Goal: Find specific page/section: Find specific page/section

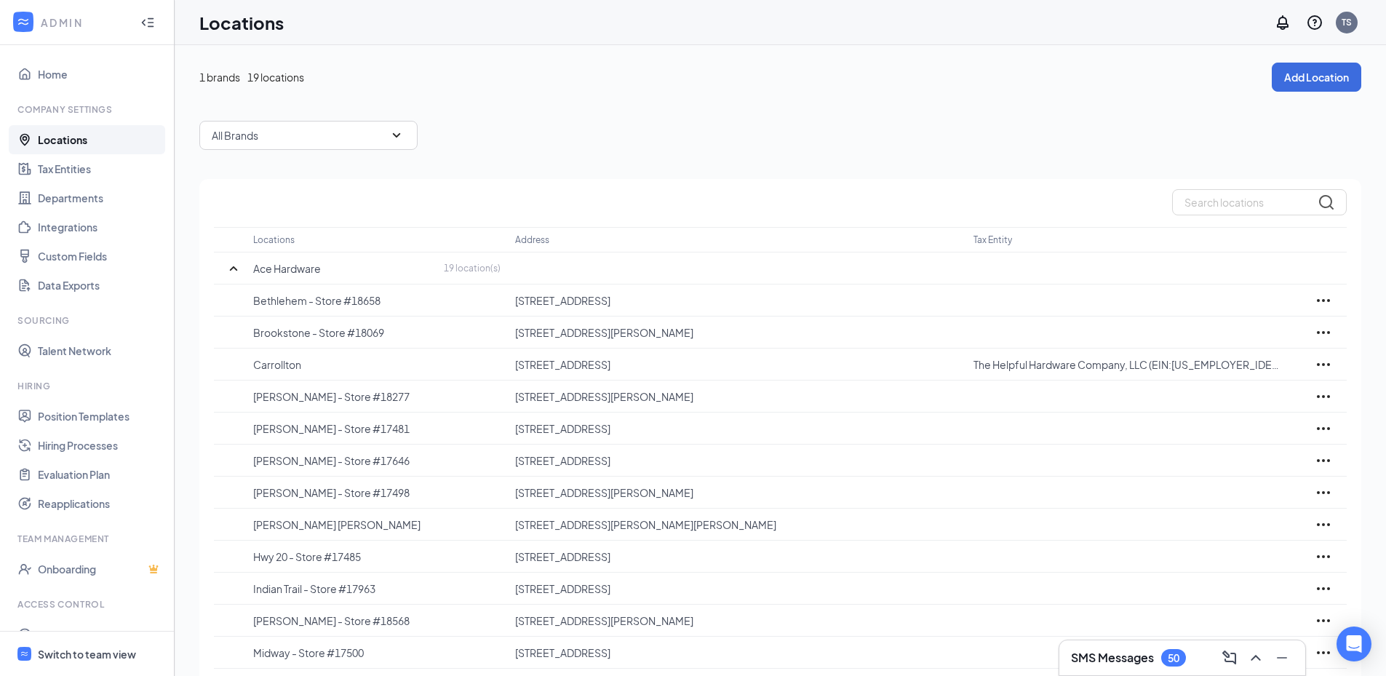
click at [726, 193] on div at bounding box center [780, 202] width 1133 height 26
click at [881, 77] on div "1 brands 19 locations" at bounding box center [735, 77] width 1073 height 16
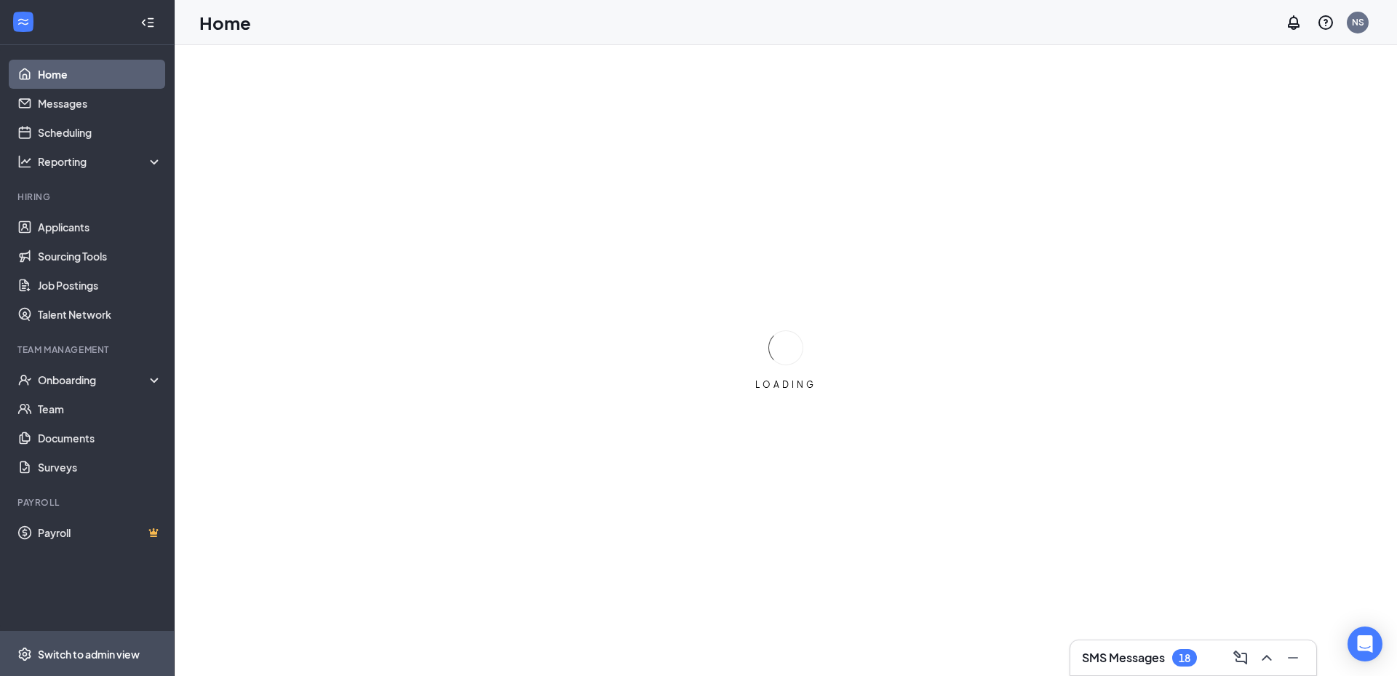
click at [87, 648] on div "Switch to admin view" at bounding box center [89, 654] width 102 height 15
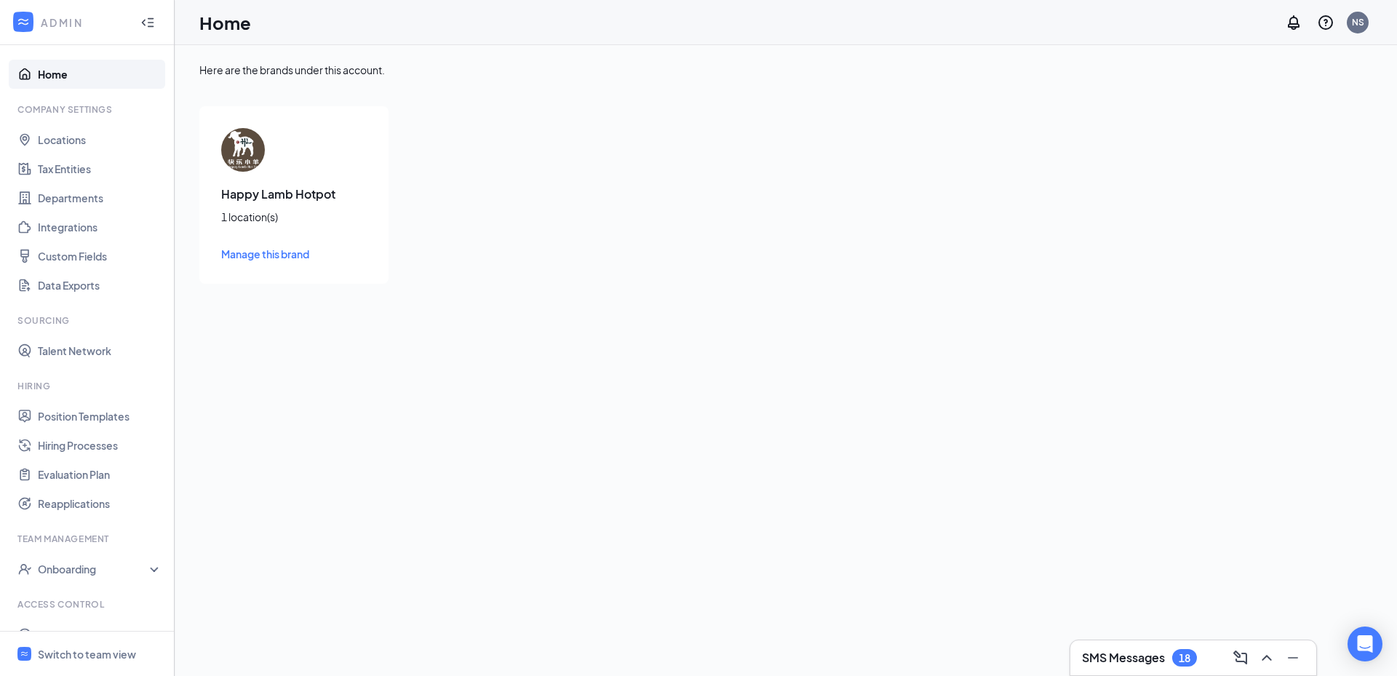
scroll to position [53, 0]
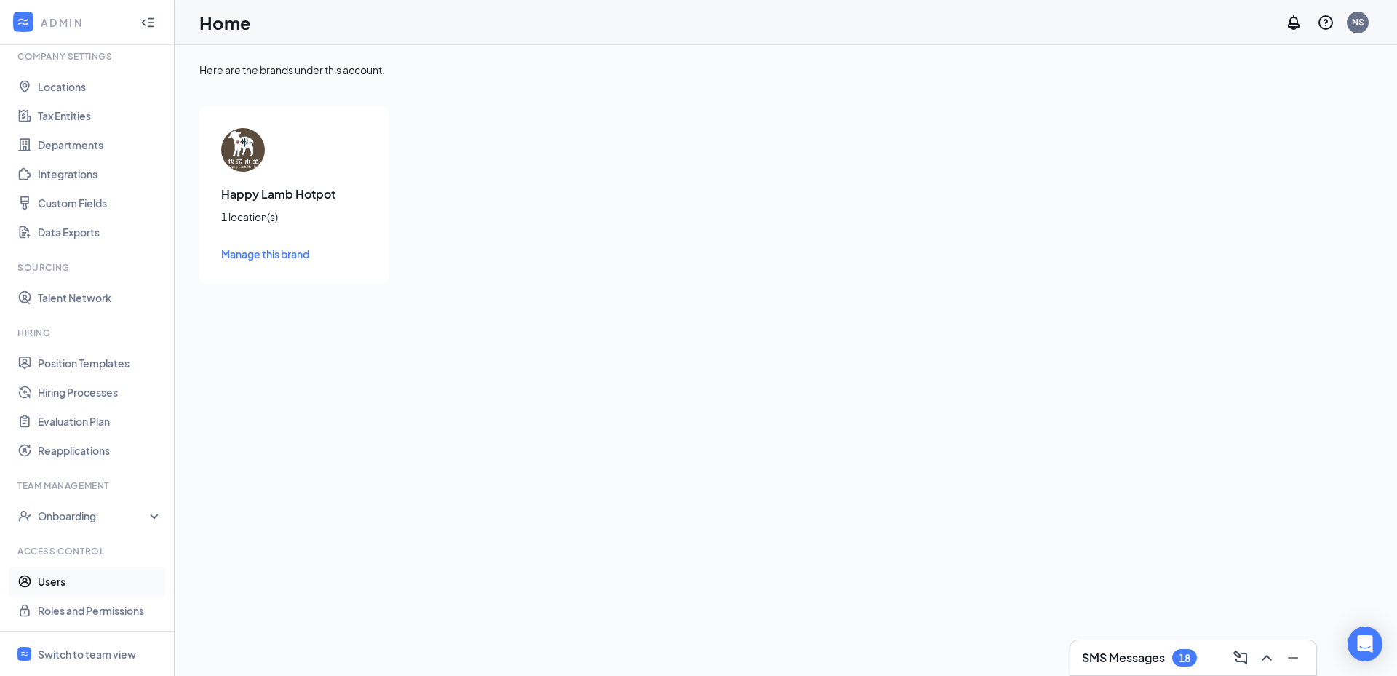
click at [79, 583] on link "Users" at bounding box center [100, 581] width 124 height 29
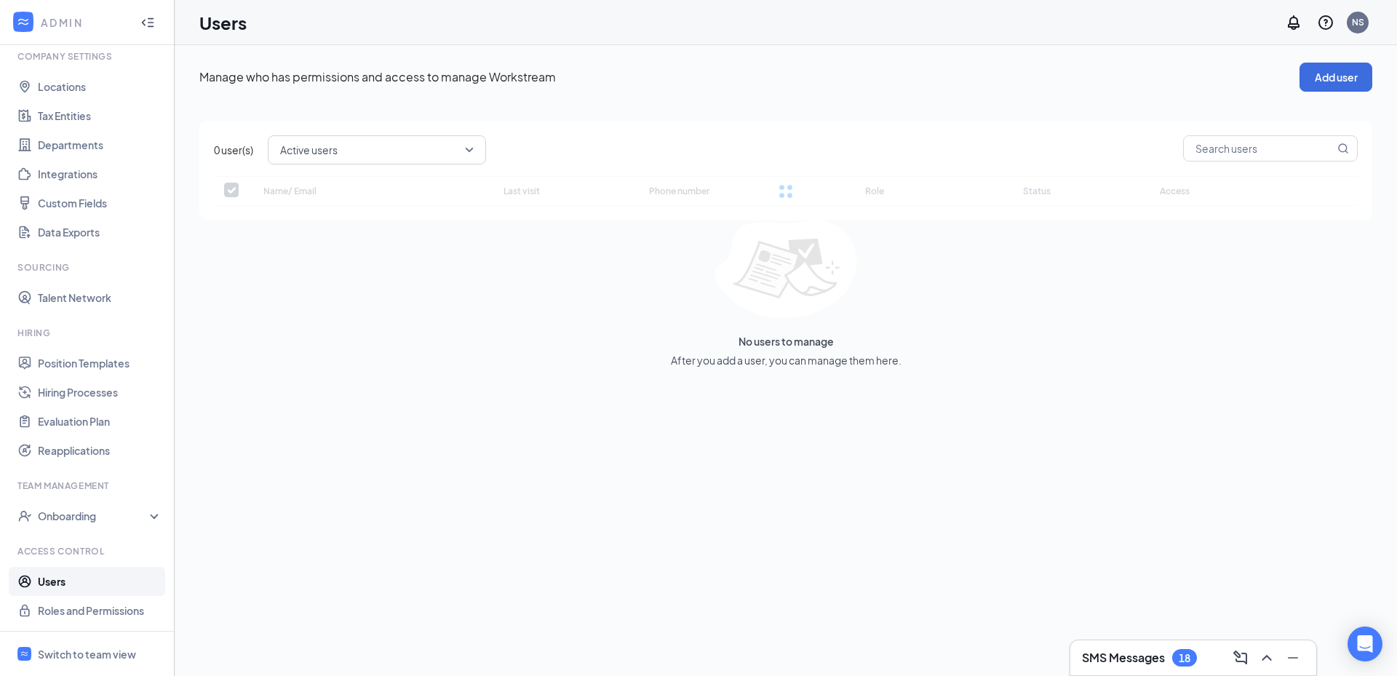
checkbox input "false"
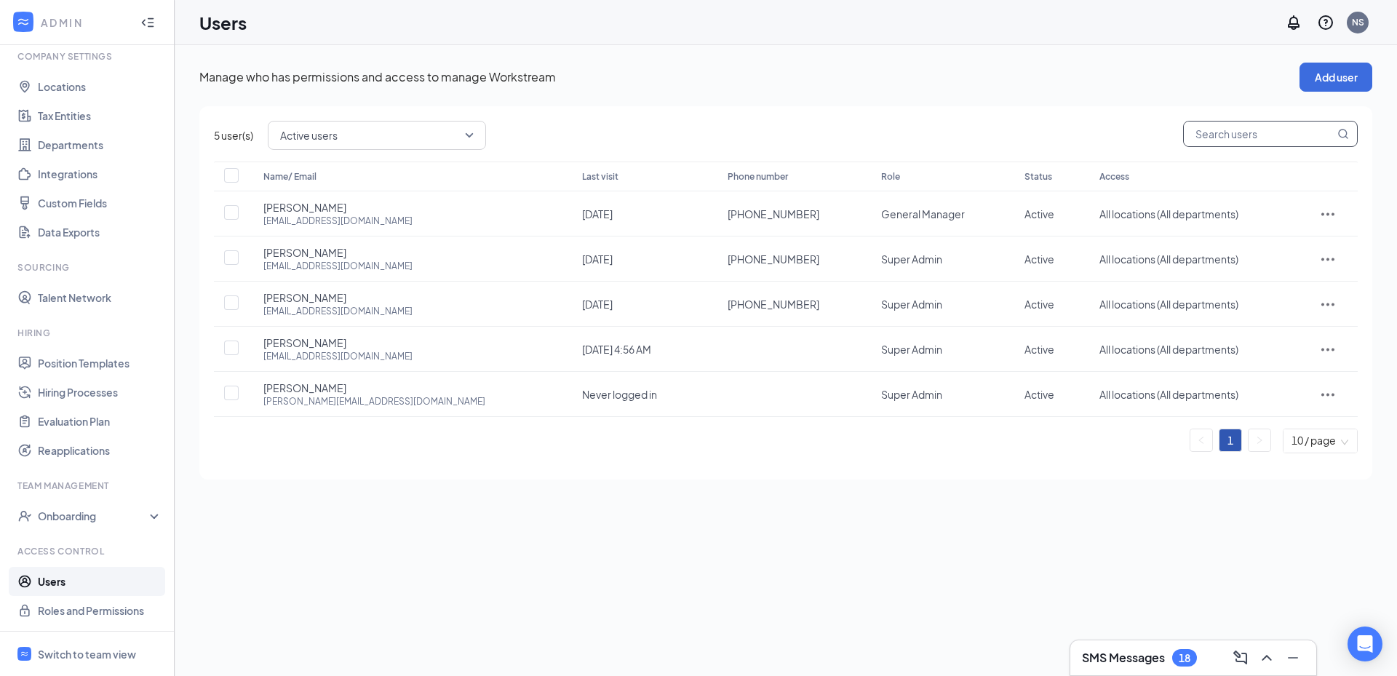
click at [1290, 138] on input "text" at bounding box center [1259, 134] width 151 height 25
paste input "[EMAIL_ADDRESS][DOMAIN_NAME]"
type input "[EMAIL_ADDRESS][DOMAIN_NAME]"
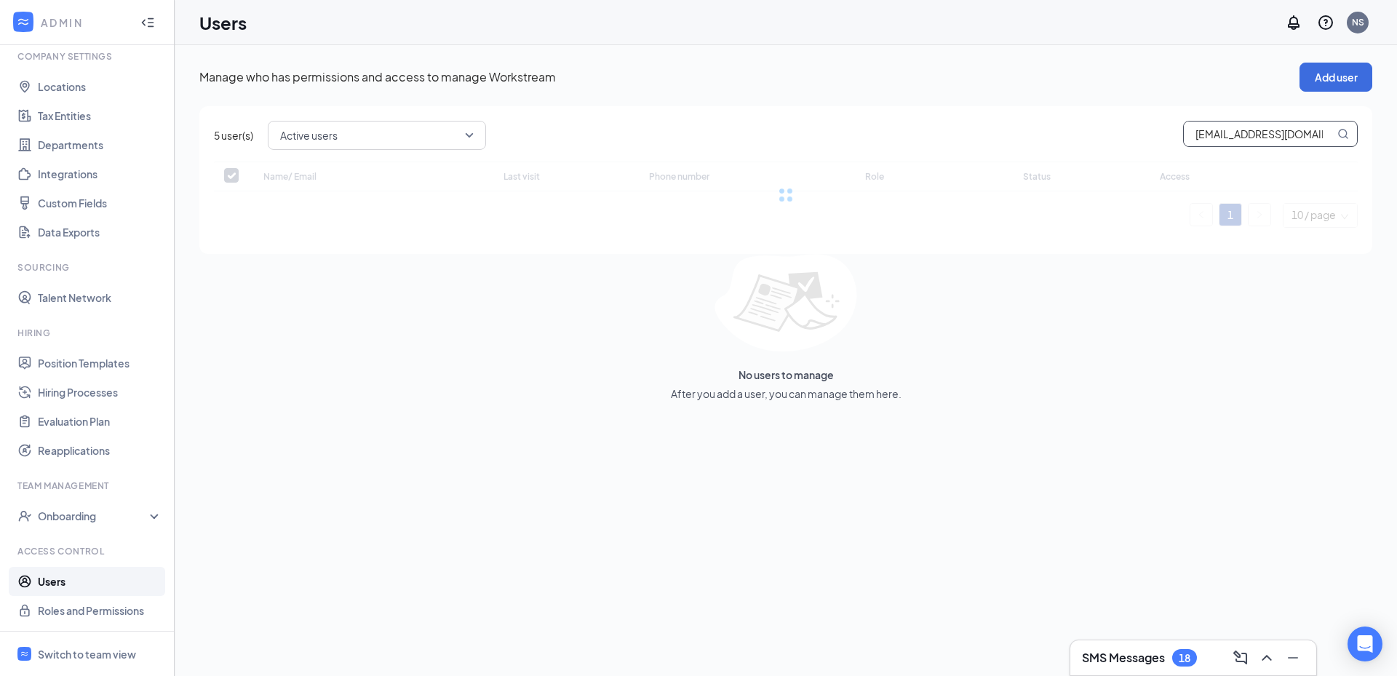
checkbox input "false"
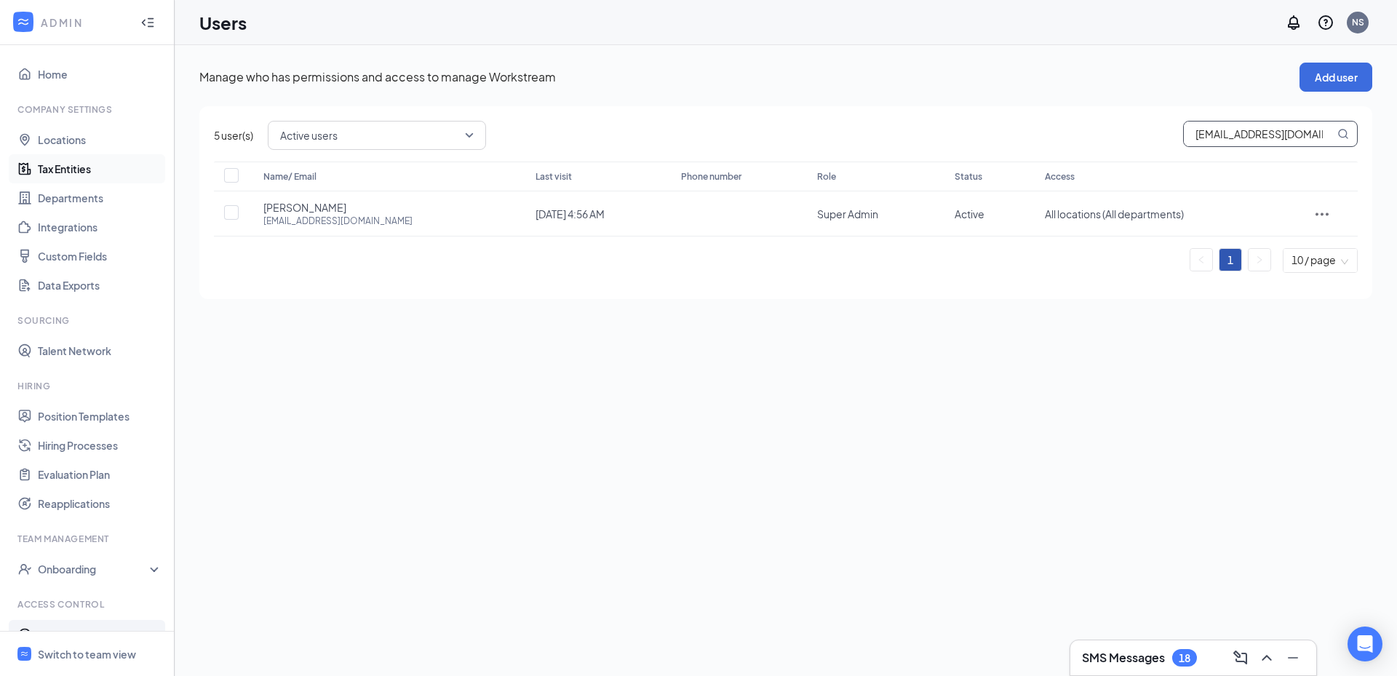
type input "[EMAIL_ADDRESS][DOMAIN_NAME]"
click at [65, 156] on link "Tax Entities" at bounding box center [100, 168] width 124 height 29
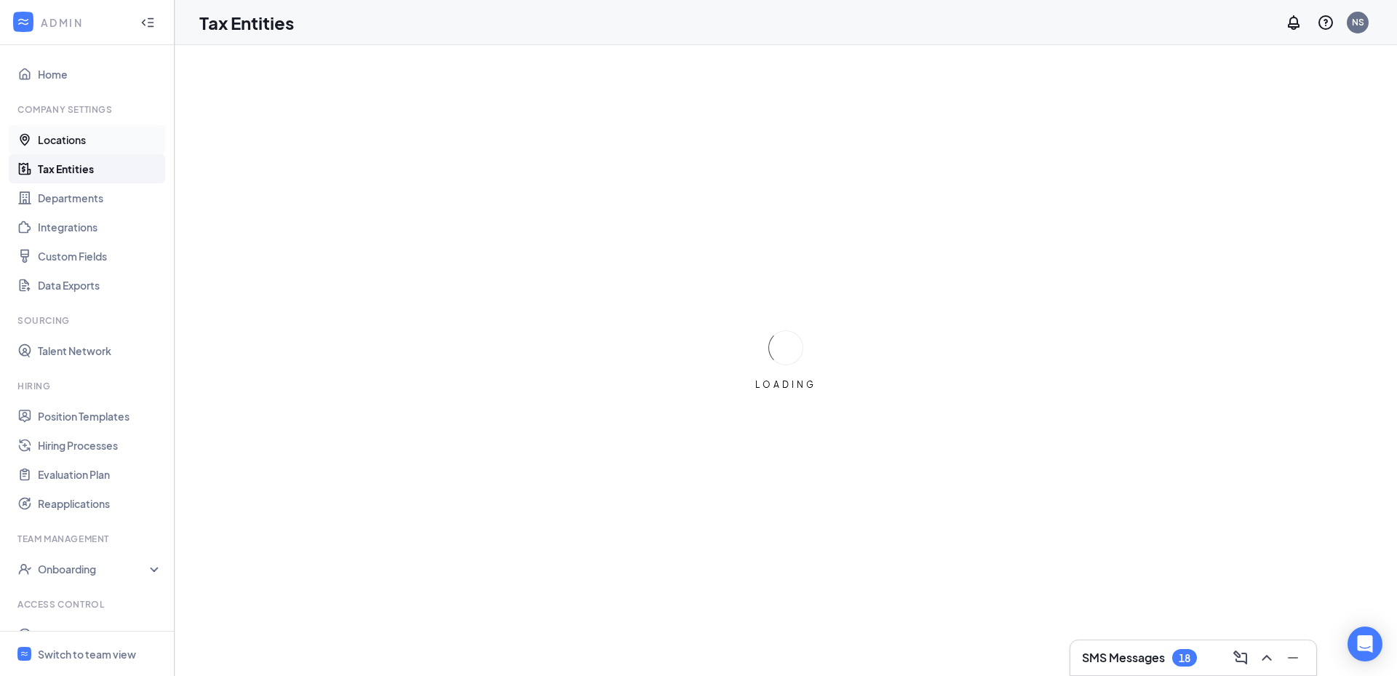
click at [63, 138] on link "Locations" at bounding box center [100, 139] width 124 height 29
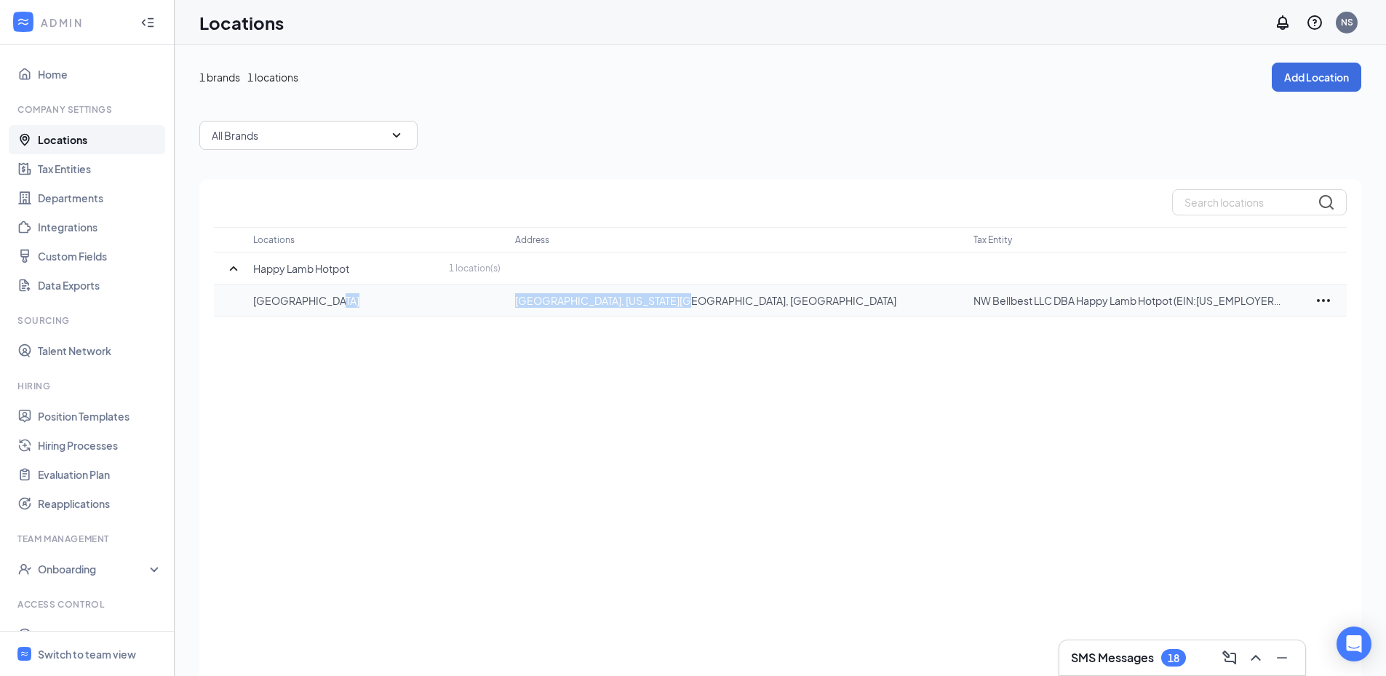
drag, startPoint x: 731, startPoint y: 308, endPoint x: 489, endPoint y: 314, distance: 242.4
click at [489, 314] on tr "[GEOGRAPHIC_DATA][US_STATE], US NW Bellbest LLC DBA Happy Lamb Hotpot (EIN:[US_…" at bounding box center [780, 301] width 1133 height 32
copy tr "[GEOGRAPHIC_DATA], [US_STATE][GEOGRAPHIC_DATA], [GEOGRAPHIC_DATA]"
